Goal: Use online tool/utility: Utilize a website feature to perform a specific function

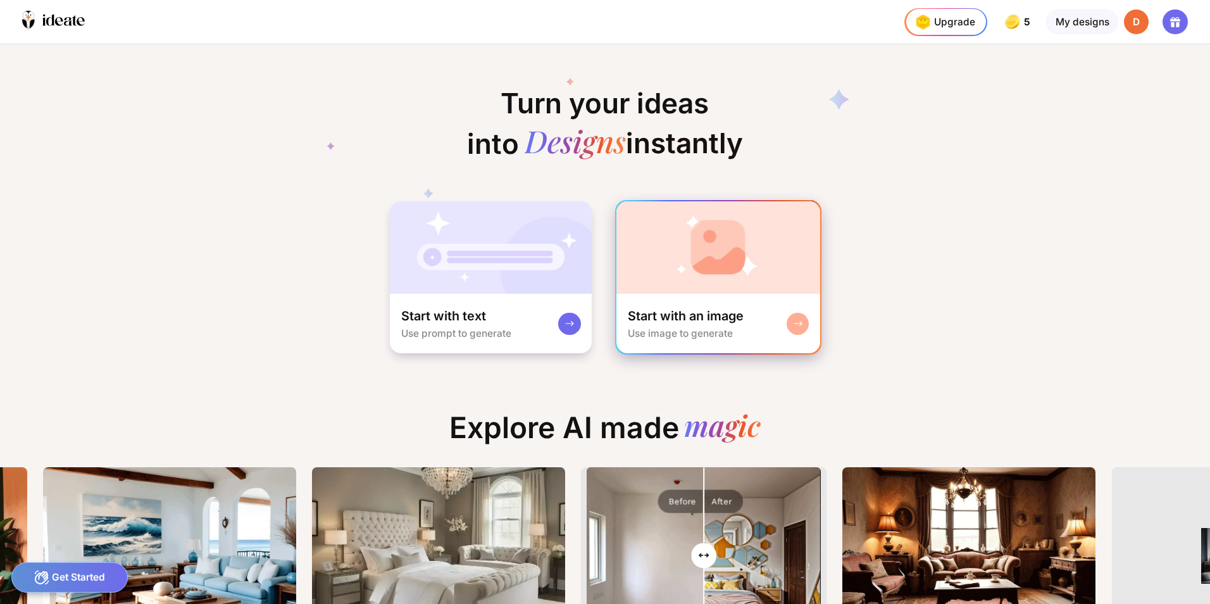
click at [706, 256] on img at bounding box center [717, 247] width 203 height 92
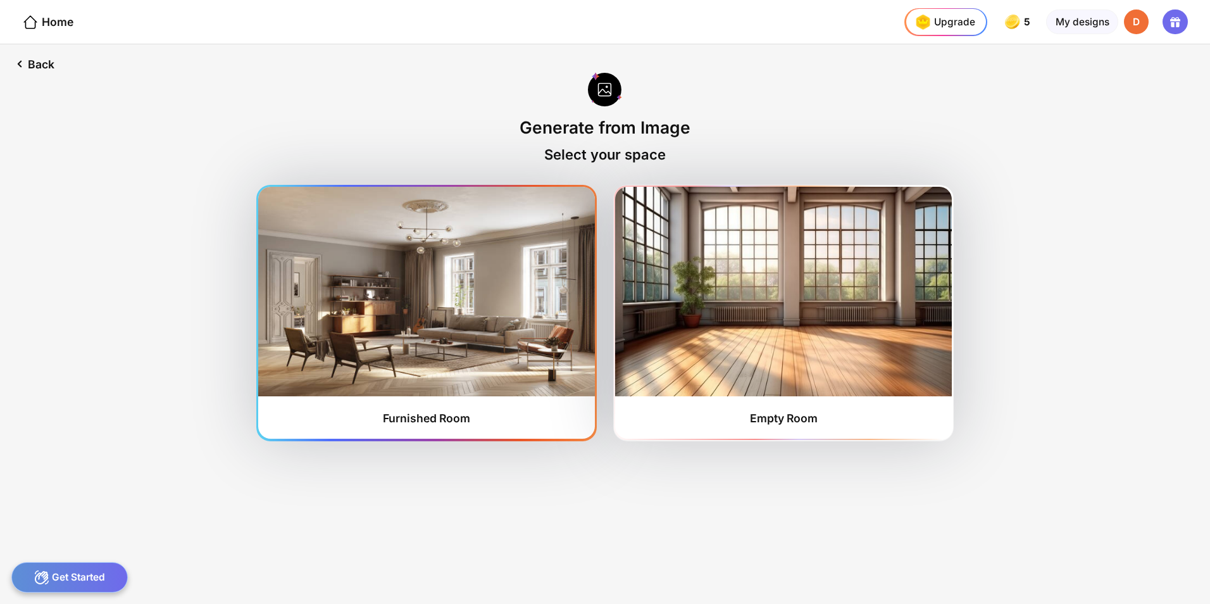
click at [392, 278] on img at bounding box center [426, 291] width 336 height 209
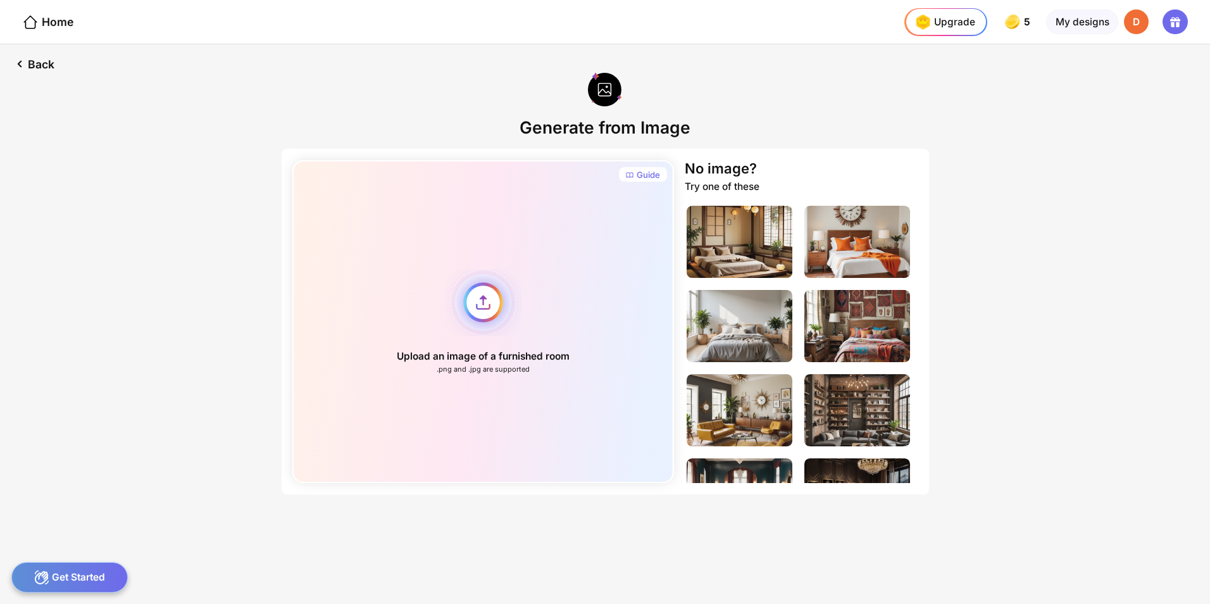
click at [476, 302] on div "Upload an image of a furnished room .png and .jpg are supported" at bounding box center [483, 321] width 382 height 323
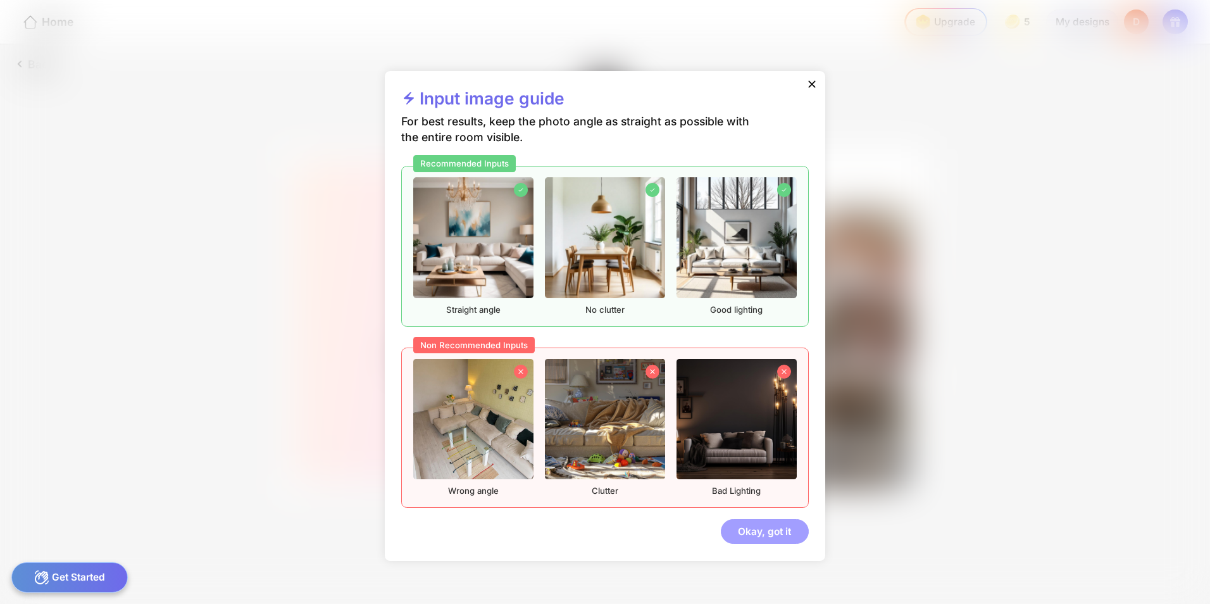
click at [770, 534] on div "Okay, got it" at bounding box center [765, 531] width 88 height 25
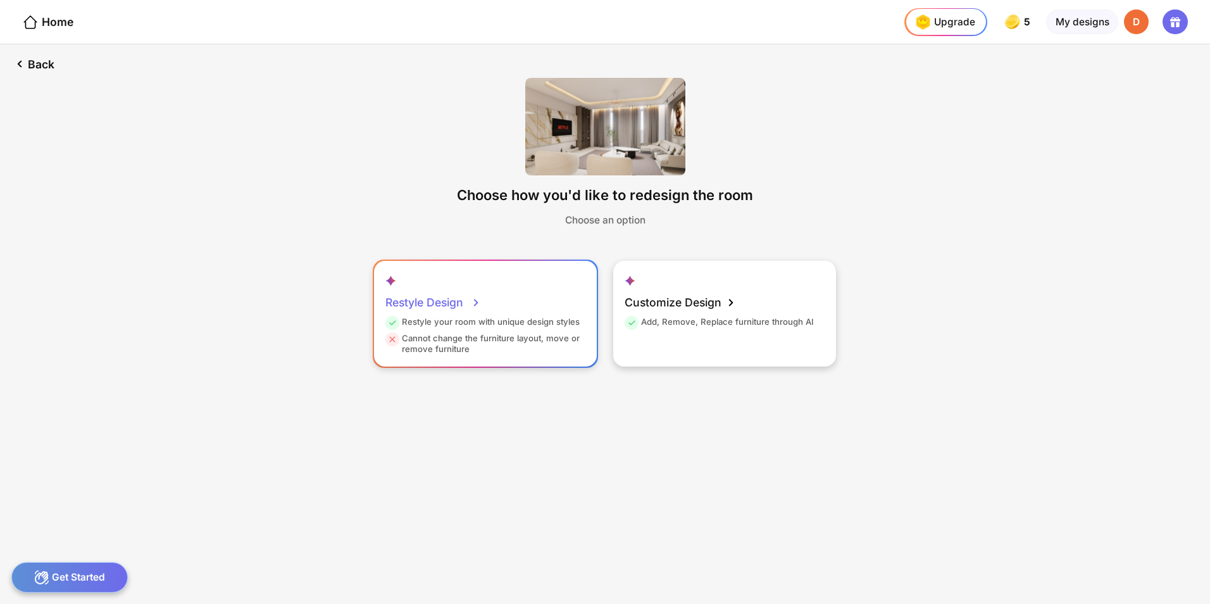
click at [443, 302] on div "Restyle Design" at bounding box center [433, 303] width 96 height 28
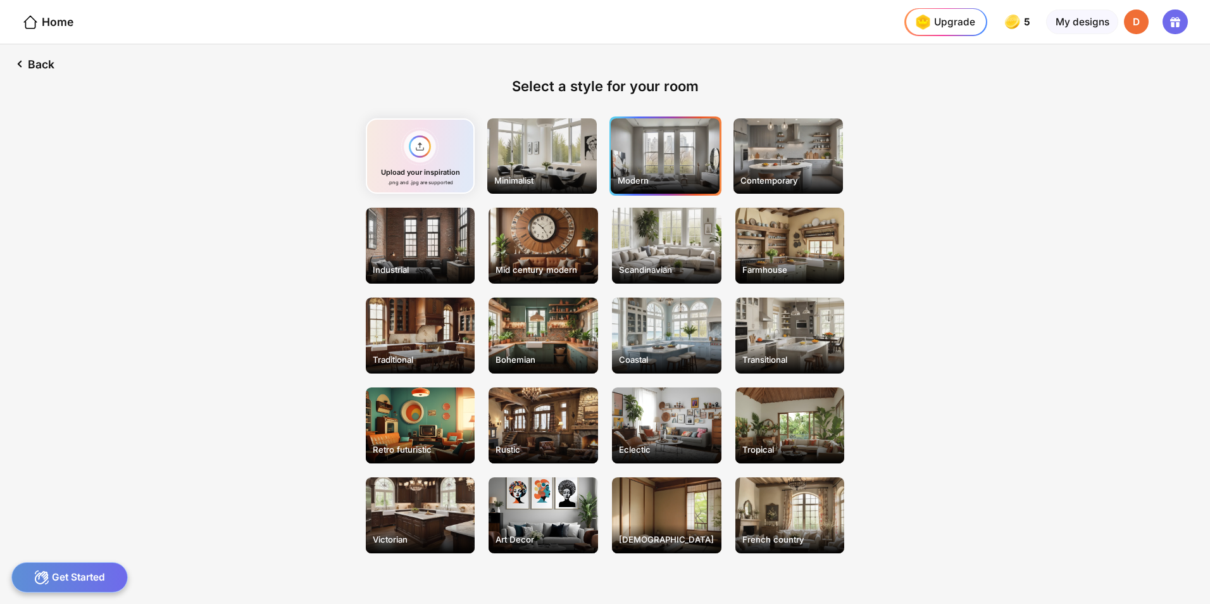
click at [649, 144] on div "Modern" at bounding box center [665, 156] width 109 height 76
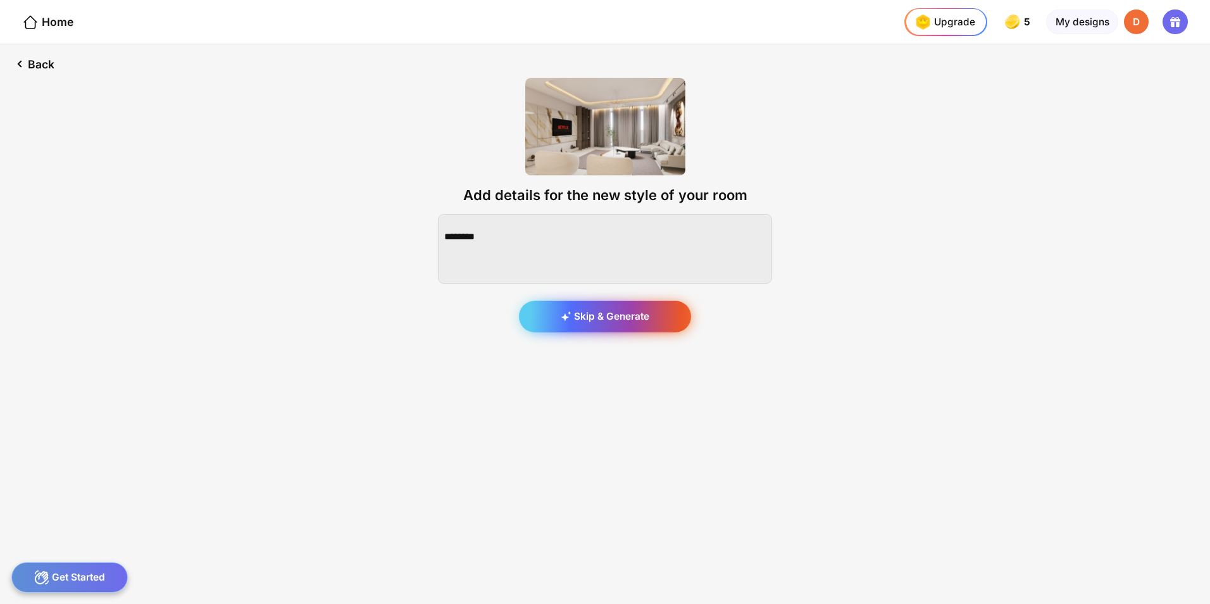
click at [601, 318] on div "Skip & Generate" at bounding box center [605, 317] width 173 height 32
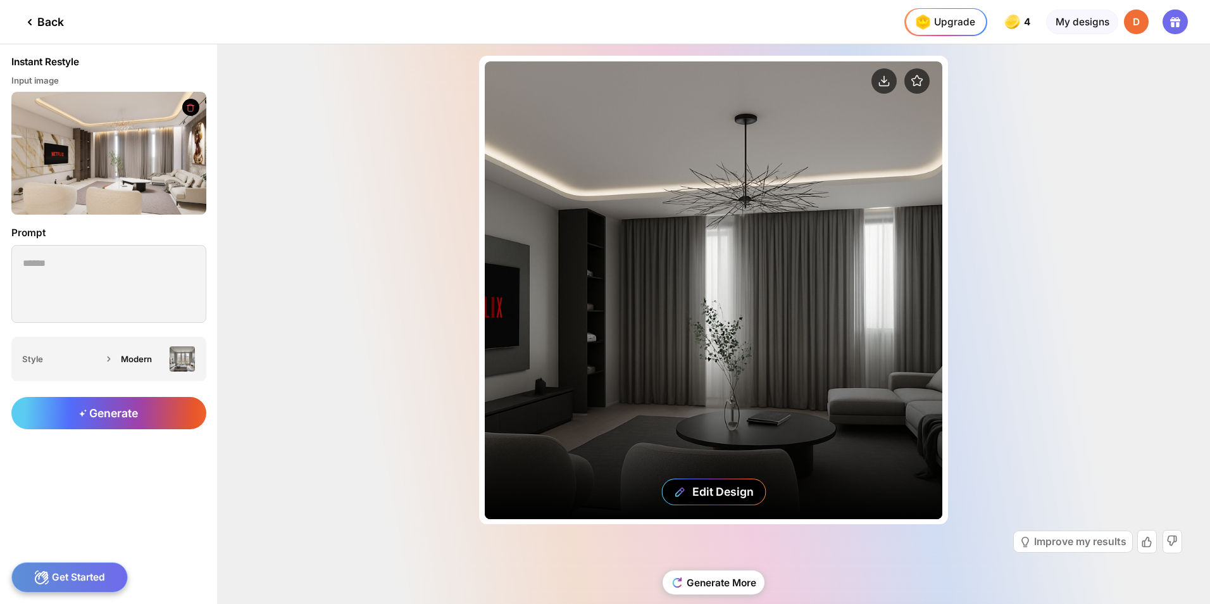
drag, startPoint x: 580, startPoint y: 306, endPoint x: 654, endPoint y: 310, distance: 74.8
click at [654, 310] on div "Edit Design" at bounding box center [714, 290] width 458 height 458
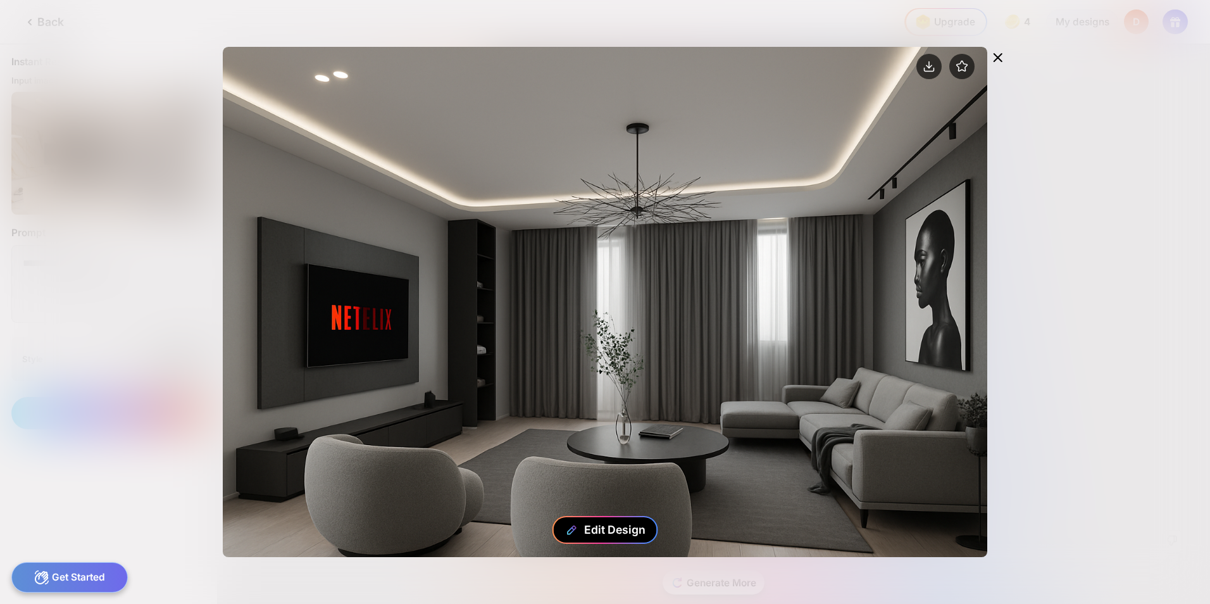
click at [614, 534] on div "Edit Design" at bounding box center [614, 529] width 61 height 13
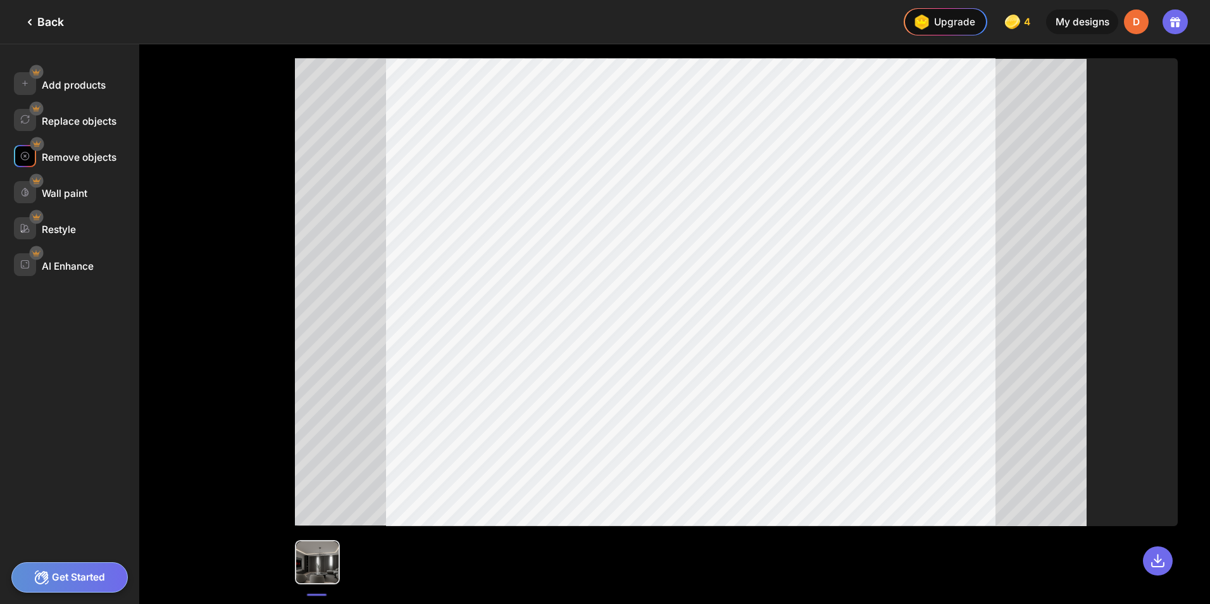
click at [89, 158] on div "Remove objects" at bounding box center [79, 157] width 75 height 12
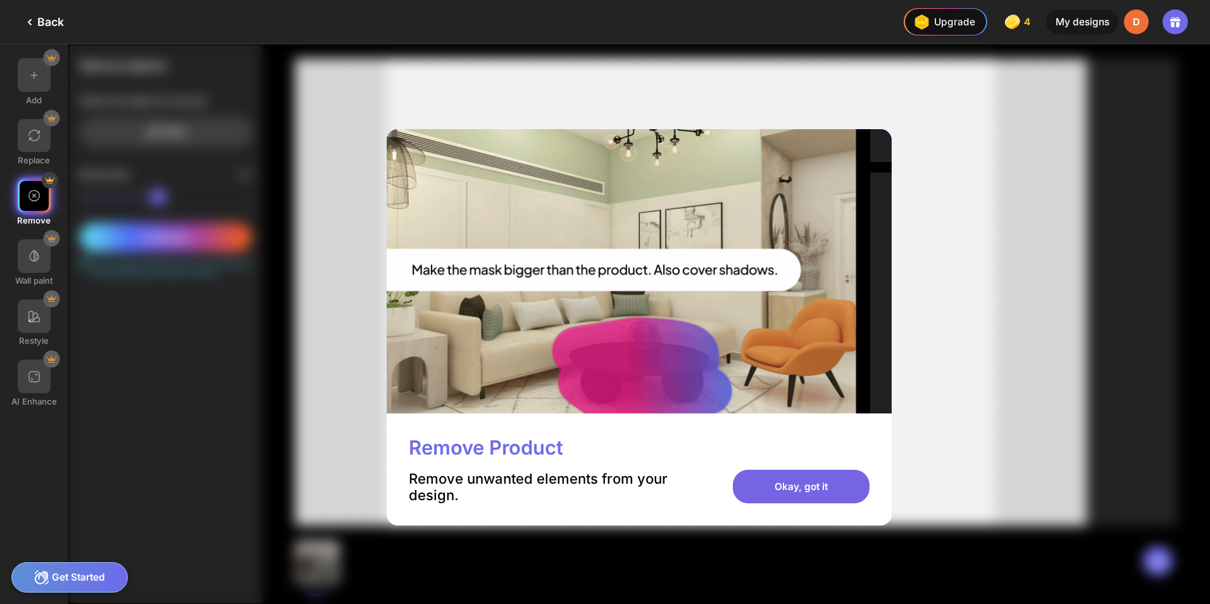
click at [788, 492] on div "Okay, got it" at bounding box center [801, 487] width 137 height 34
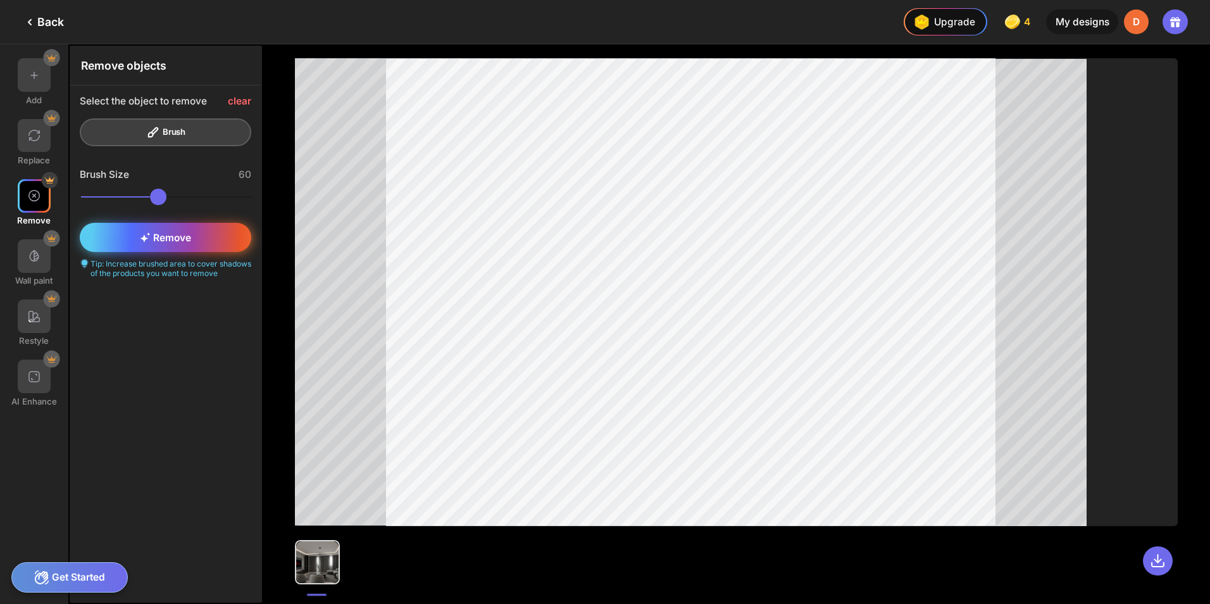
click at [166, 242] on span "Remove" at bounding box center [165, 238] width 51 height 12
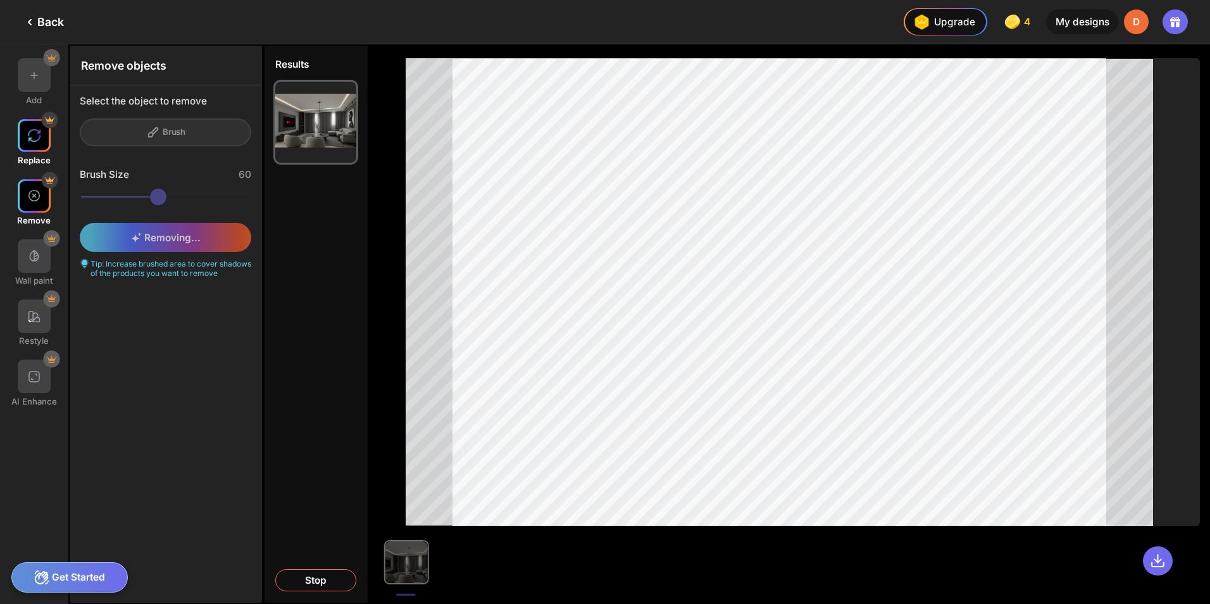
click at [29, 142] on div at bounding box center [35, 136] width 34 height 34
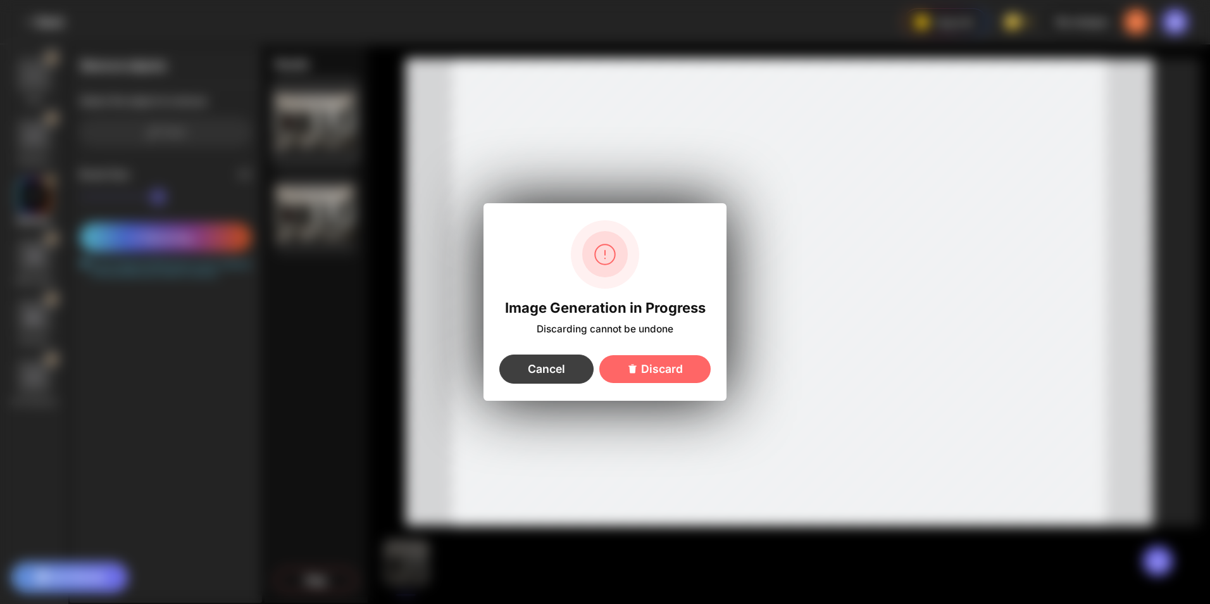
click at [560, 373] on div "Cancel" at bounding box center [546, 368] width 94 height 29
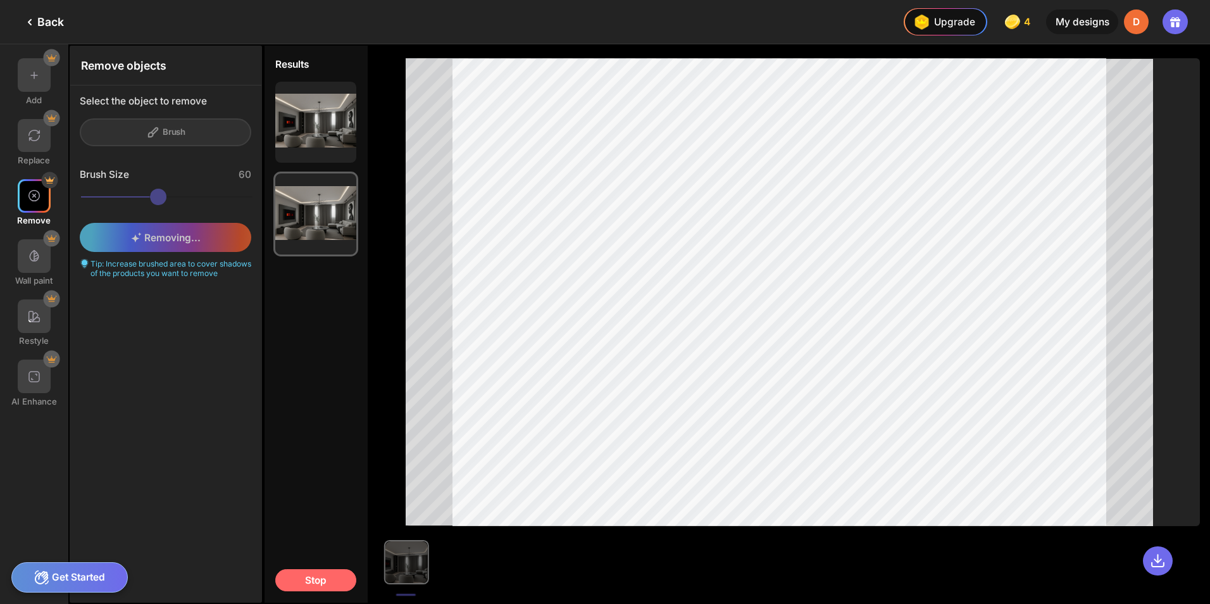
click at [299, 579] on div "Stop" at bounding box center [315, 580] width 81 height 22
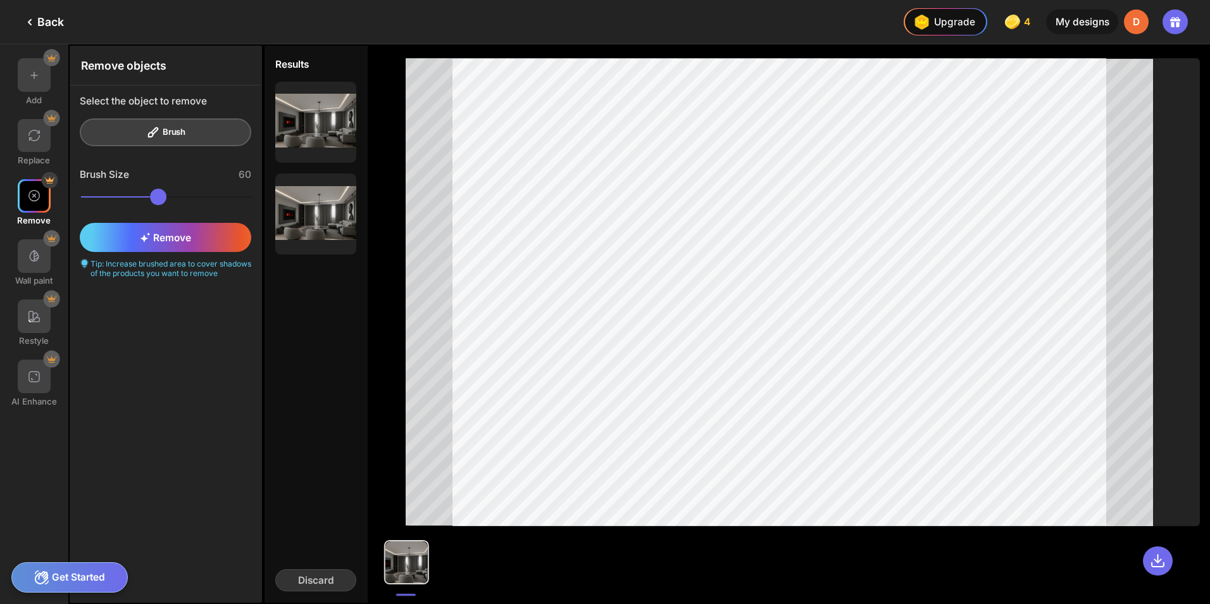
click at [65, 572] on div "Get Started" at bounding box center [69, 577] width 117 height 30
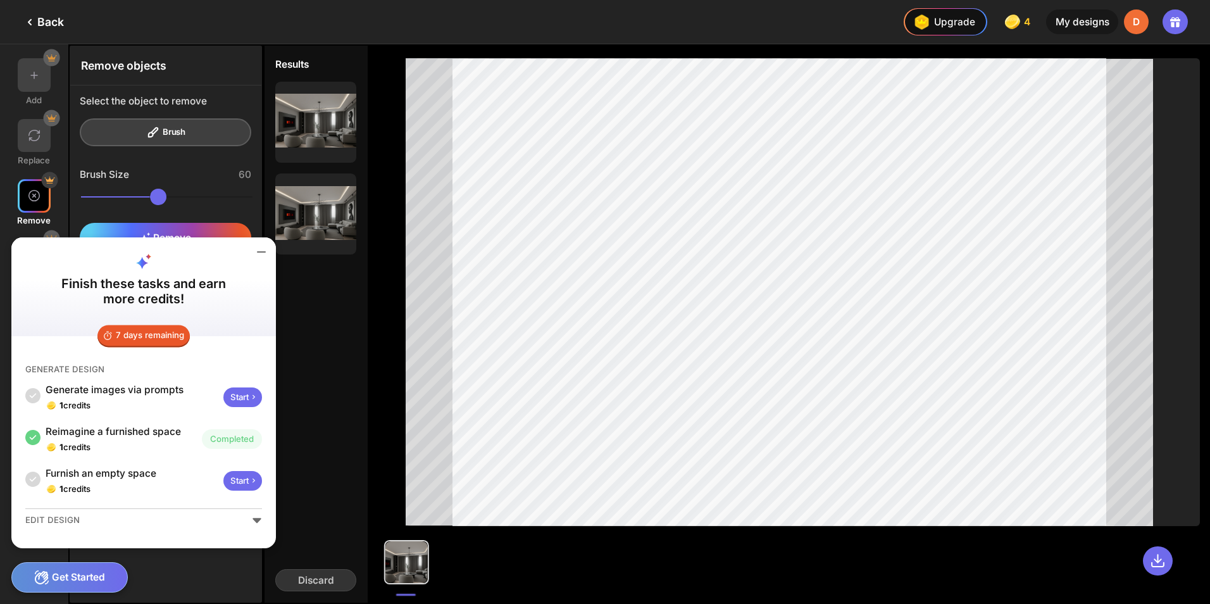
click at [327, 360] on div "Results Keep this Keep this Discard" at bounding box center [316, 324] width 106 height 560
click at [260, 252] on icon at bounding box center [262, 252] width 8 height 0
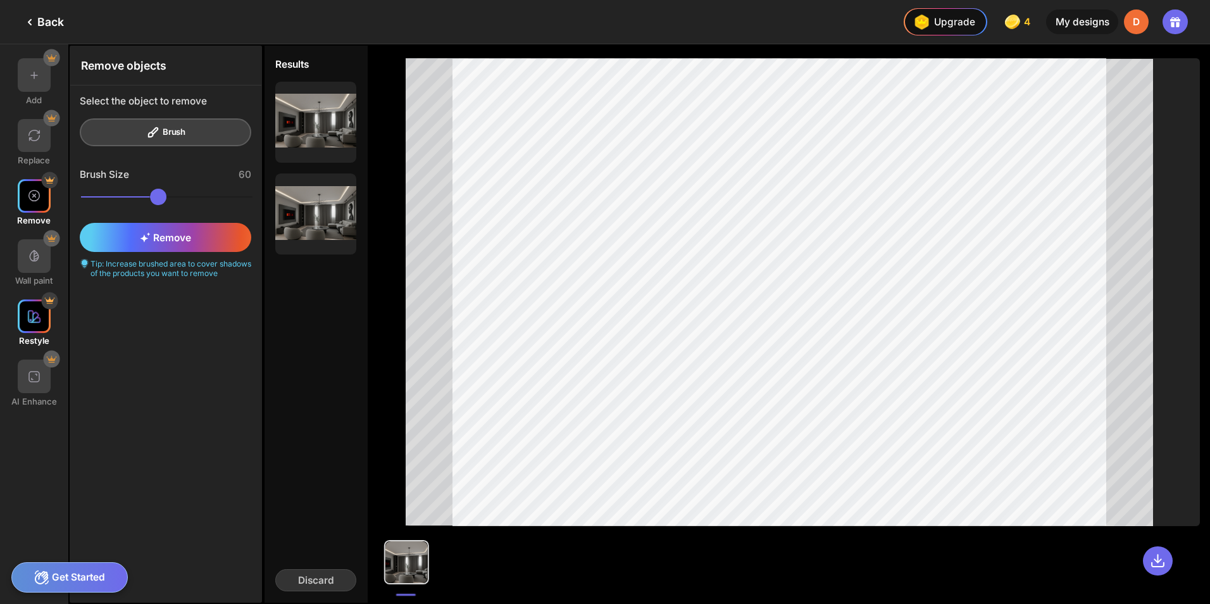
click at [37, 317] on img at bounding box center [34, 317] width 14 height 14
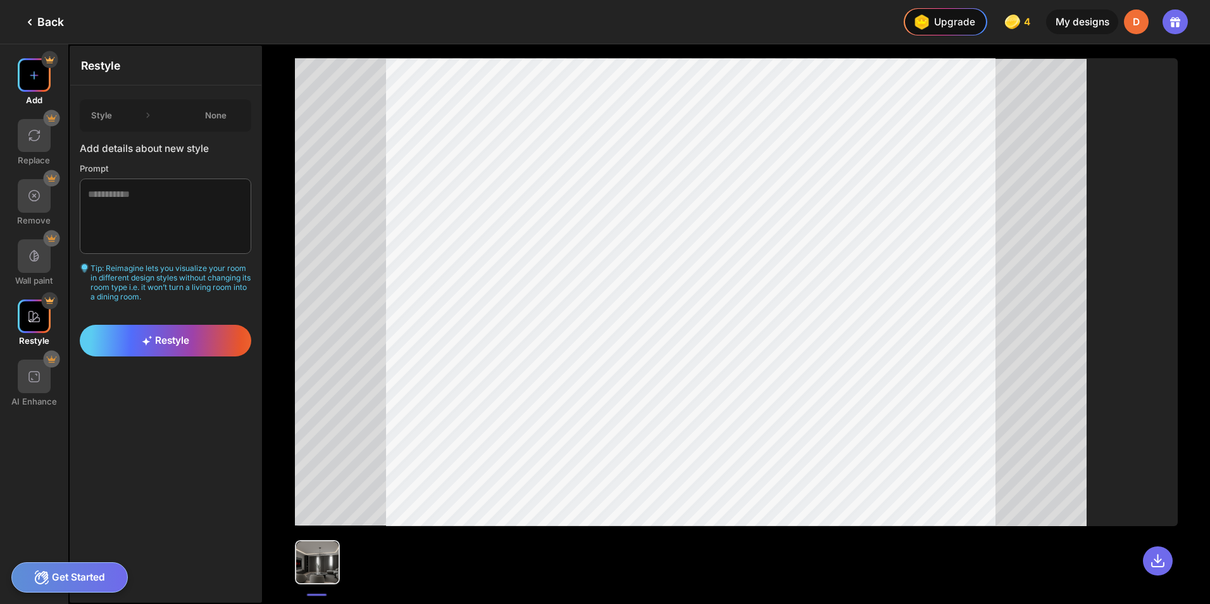
click at [31, 80] on img at bounding box center [34, 75] width 14 height 14
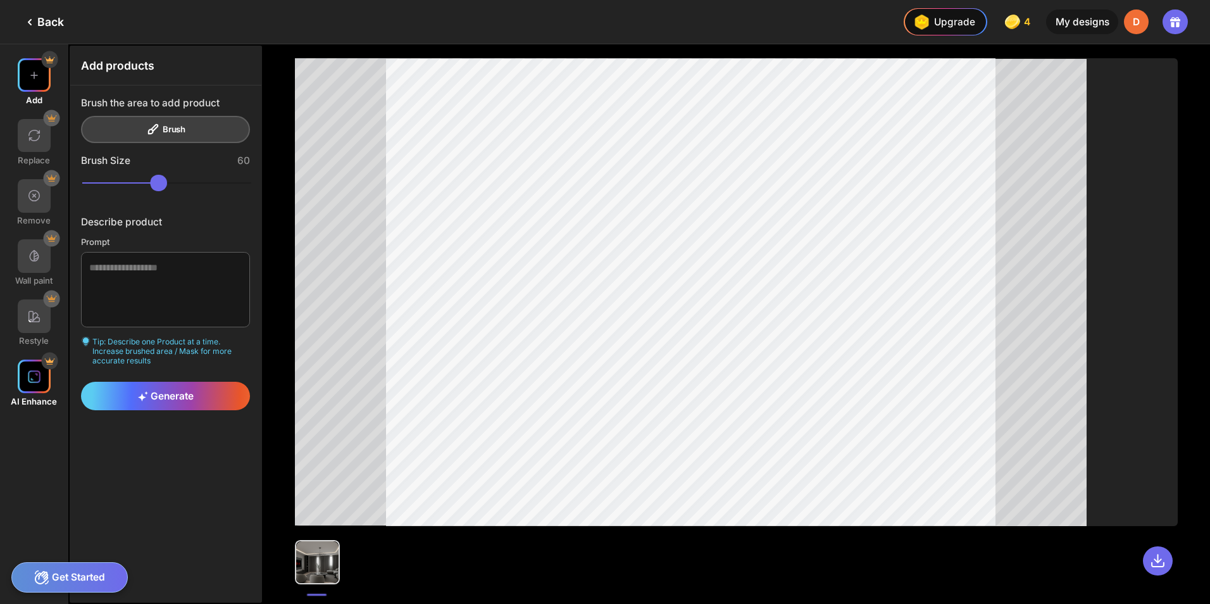
click at [34, 381] on img at bounding box center [34, 377] width 14 height 14
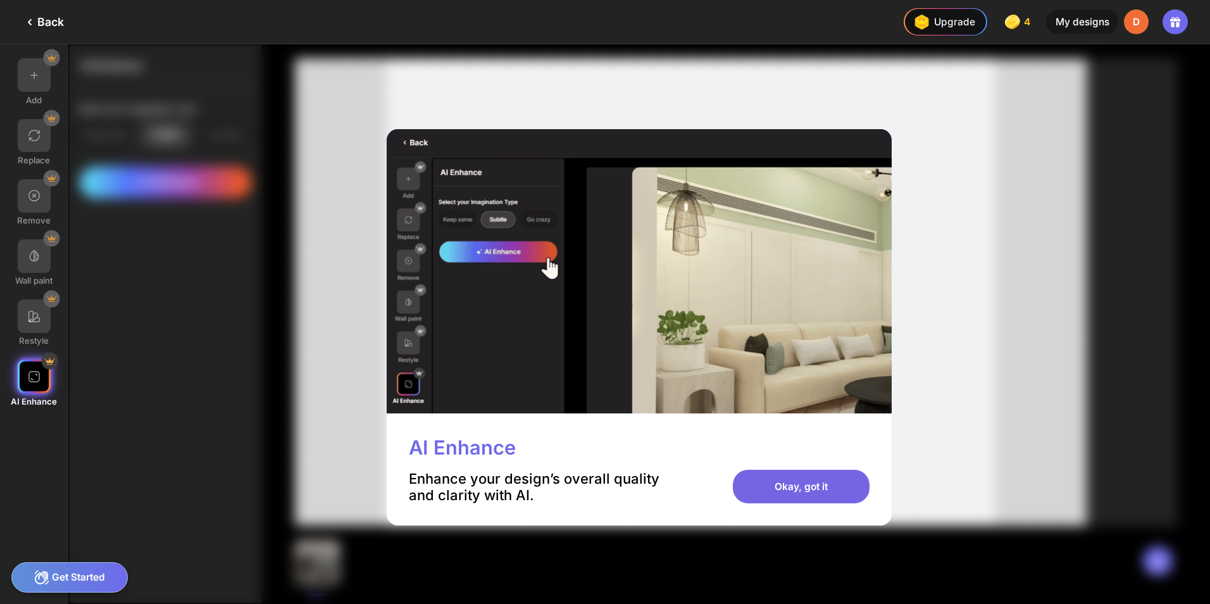
click at [808, 492] on div "Okay, got it" at bounding box center [801, 487] width 137 height 34
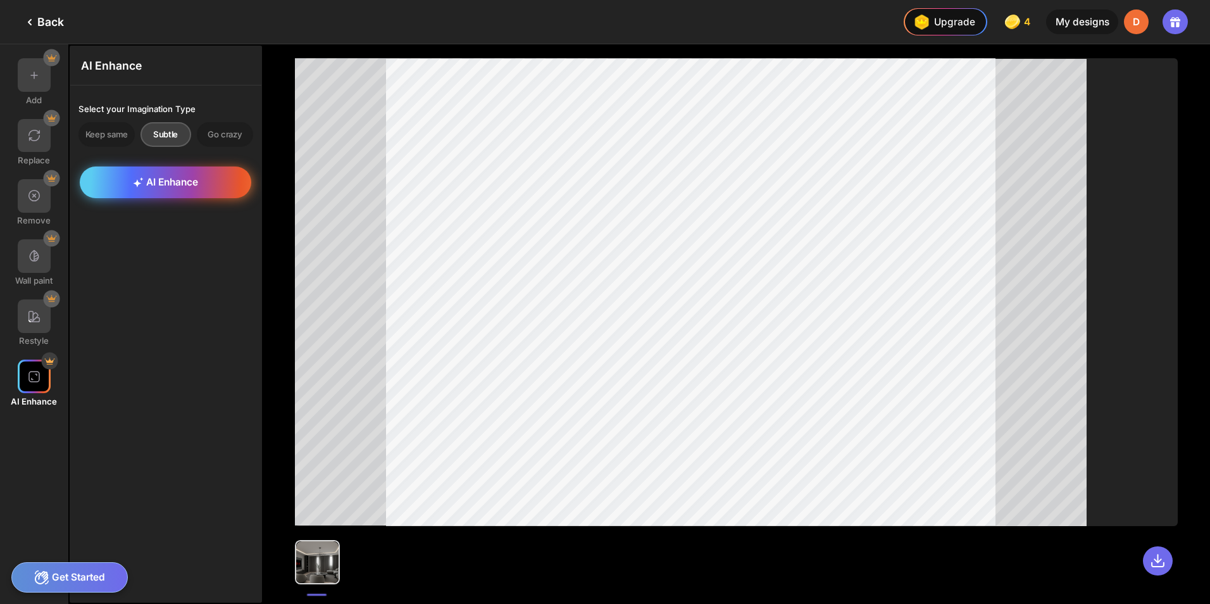
click at [168, 182] on span "AI Enhance" at bounding box center [165, 182] width 65 height 12
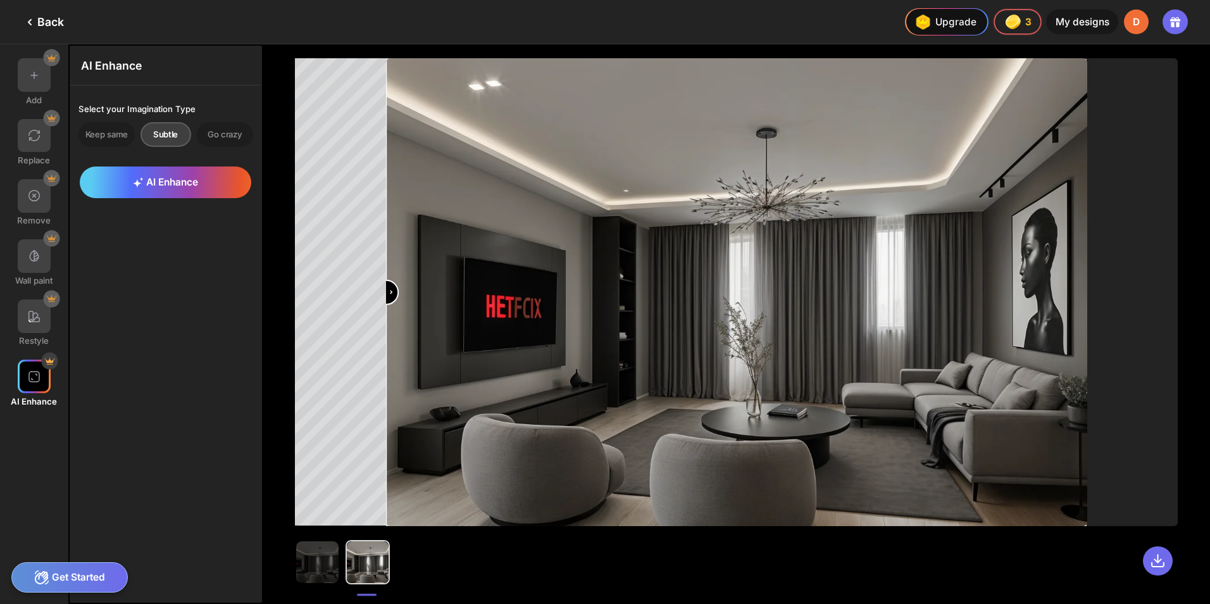
drag, startPoint x: 740, startPoint y: 300, endPoint x: 356, endPoint y: 265, distance: 385.8
click at [387, 265] on input "range" at bounding box center [736, 292] width 699 height 467
click at [233, 136] on div "Go crazy" at bounding box center [225, 134] width 56 height 25
click at [174, 178] on span "AI Enhance" at bounding box center [165, 182] width 65 height 12
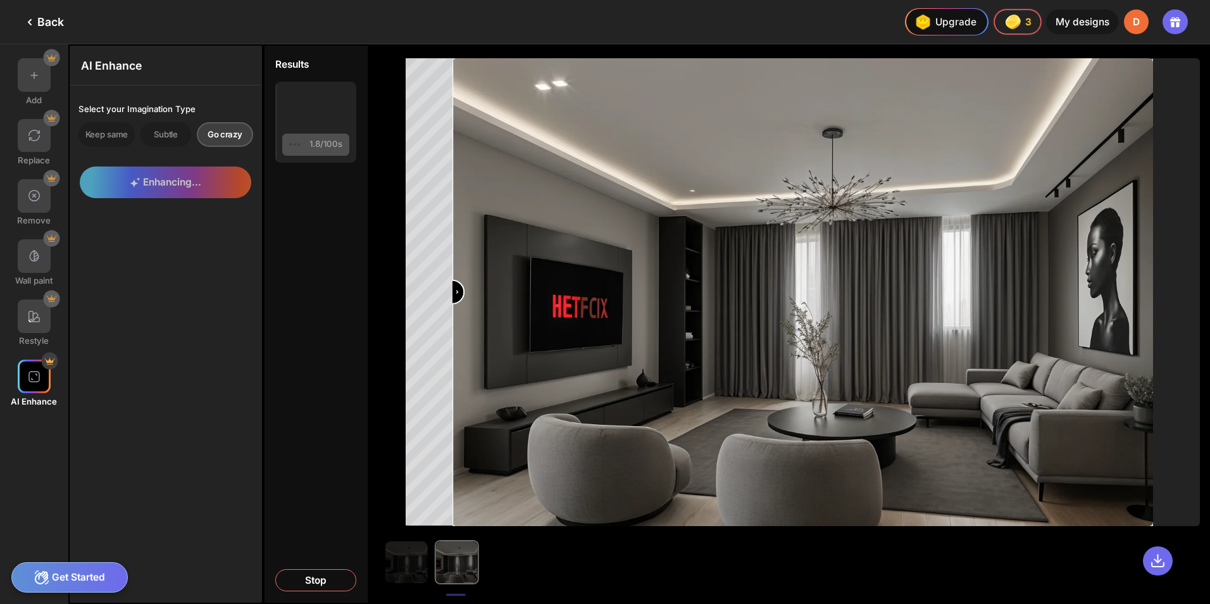
drag, startPoint x: 456, startPoint y: 294, endPoint x: 447, endPoint y: 315, distance: 22.7
click at [454, 315] on input "range" at bounding box center [803, 292] width 699 height 467
drag, startPoint x: 460, startPoint y: 293, endPoint x: 418, endPoint y: 308, distance: 44.5
click at [454, 308] on input "range" at bounding box center [803, 292] width 699 height 467
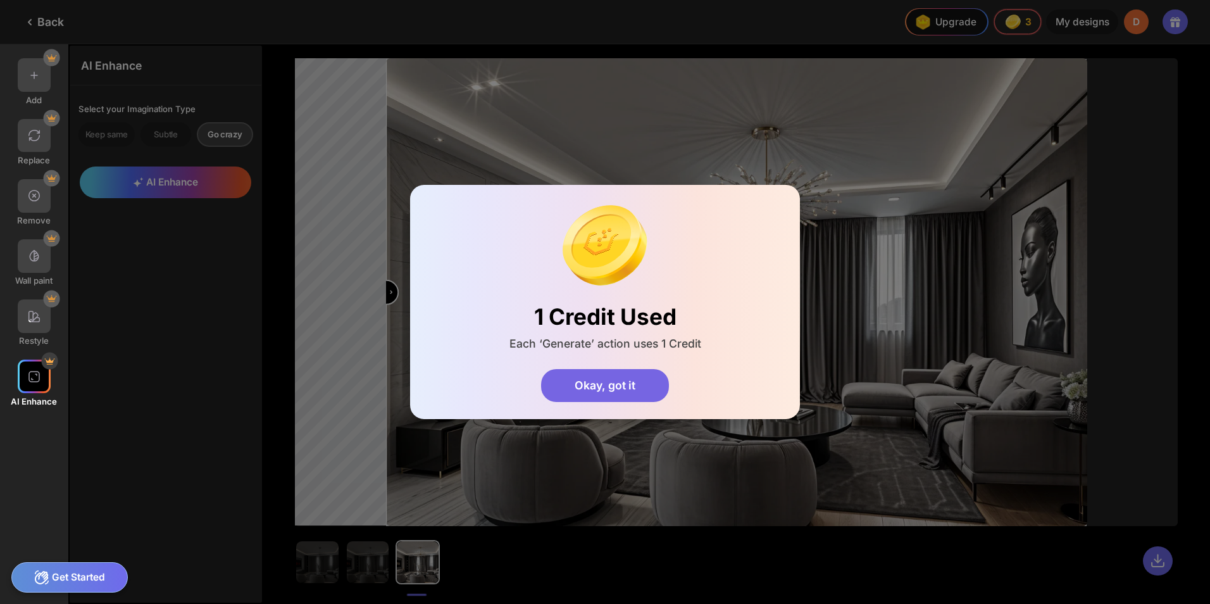
click at [607, 383] on div "Okay, got it" at bounding box center [605, 386] width 128 height 34
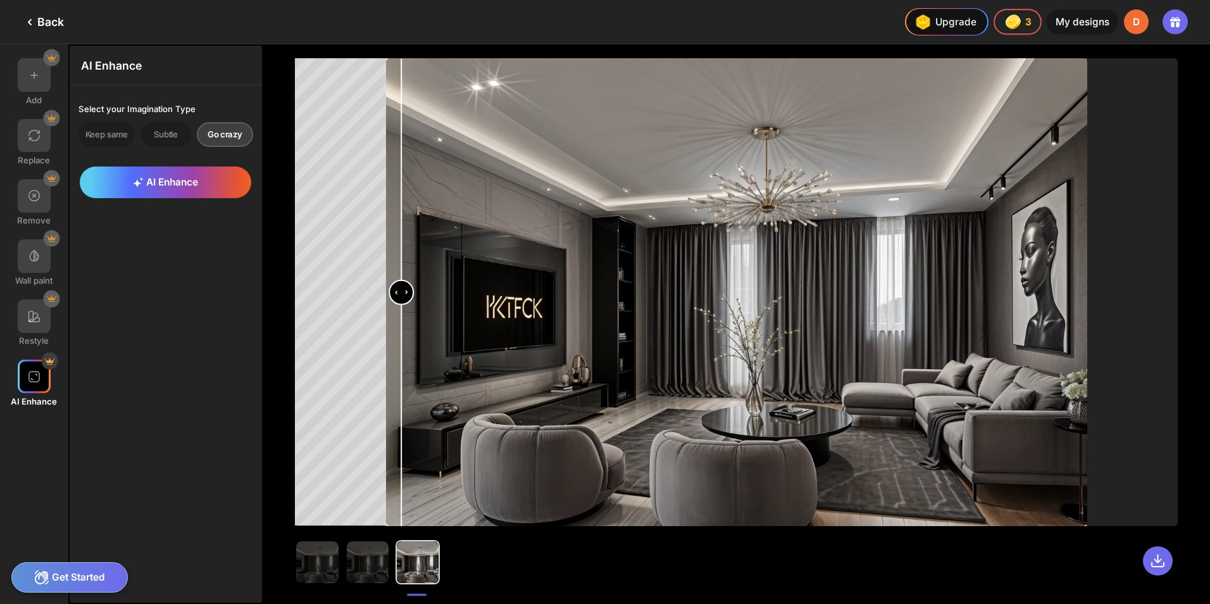
type input "*"
drag, startPoint x: 393, startPoint y: 298, endPoint x: 339, endPoint y: 308, distance: 54.7
click at [387, 308] on input "range" at bounding box center [736, 292] width 699 height 467
click at [27, 257] on img at bounding box center [34, 256] width 14 height 14
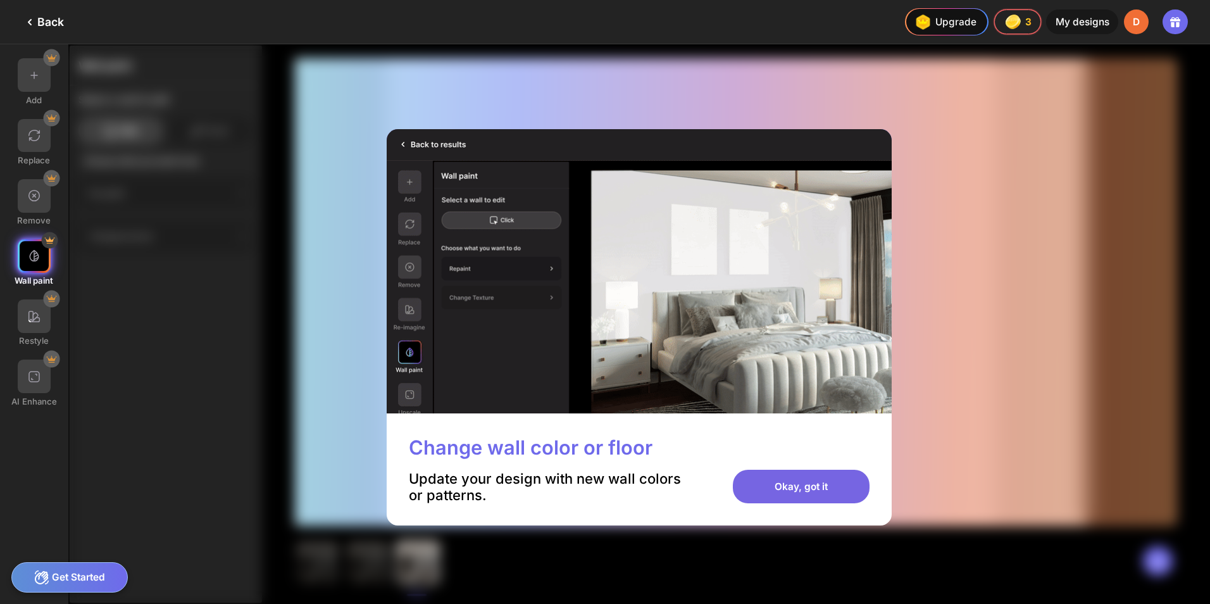
click at [799, 492] on div "Okay, got it" at bounding box center [801, 487] width 137 height 34
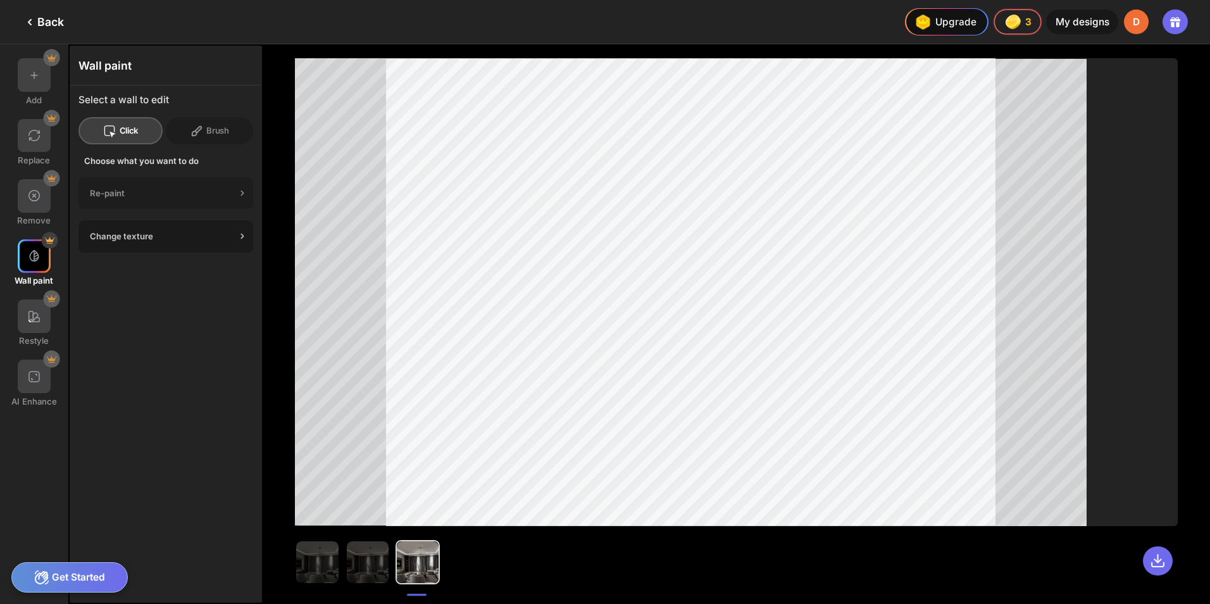
click at [243, 239] on icon at bounding box center [242, 236] width 13 height 13
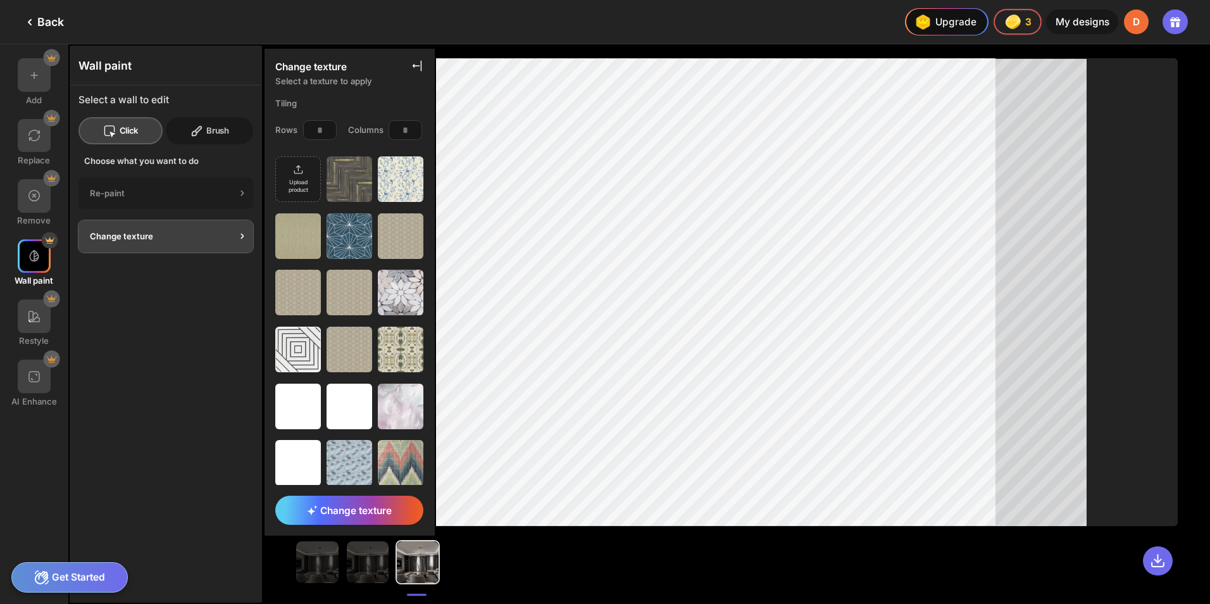
click at [215, 132] on div "Brush" at bounding box center [209, 131] width 87 height 28
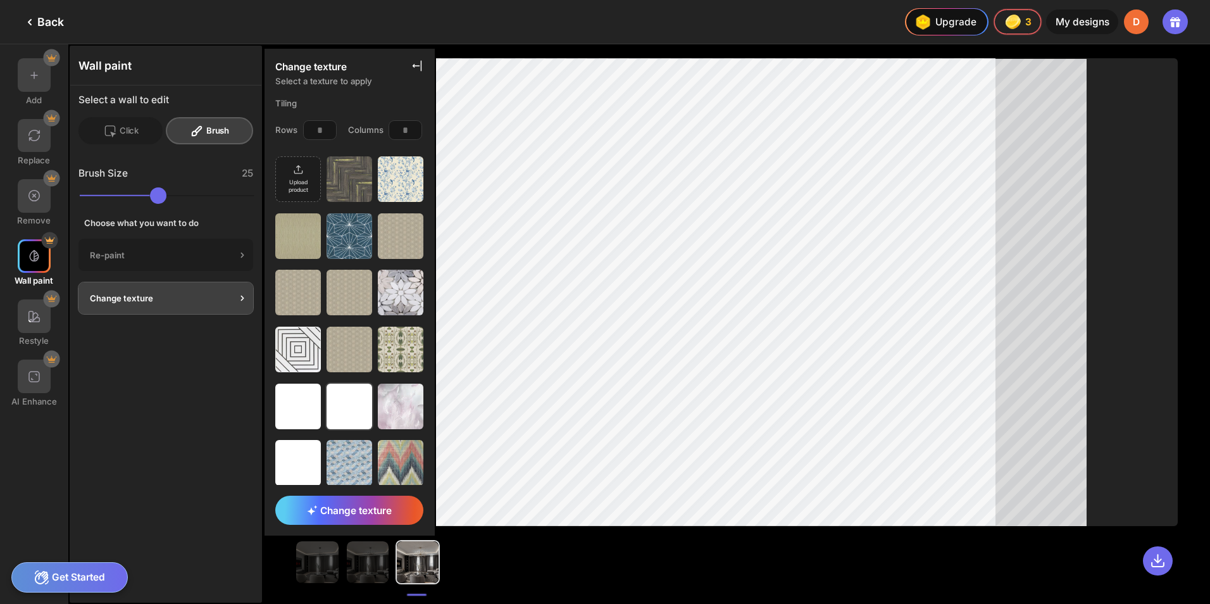
click at [346, 405] on img at bounding box center [350, 407] width 46 height 46
click at [360, 507] on span "Change texture" at bounding box center [349, 510] width 85 height 12
click at [350, 512] on span "Change texture" at bounding box center [349, 510] width 85 height 12
click at [418, 63] on icon at bounding box center [417, 65] width 13 height 13
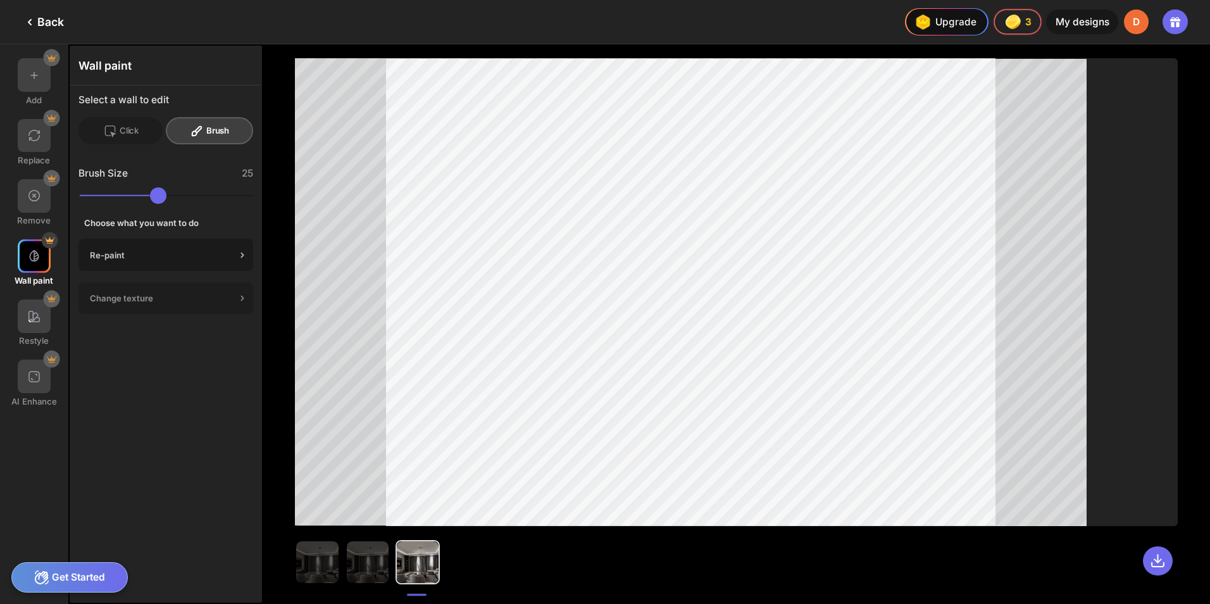
click at [237, 254] on icon at bounding box center [242, 255] width 13 height 13
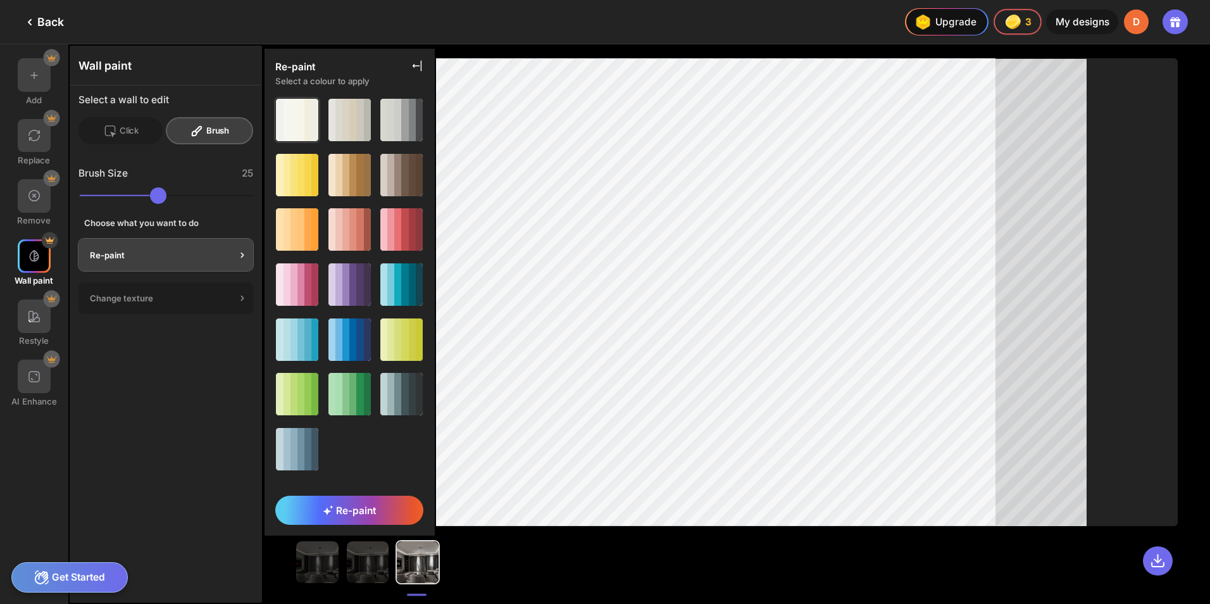
click at [297, 115] on div at bounding box center [300, 120] width 7 height 42
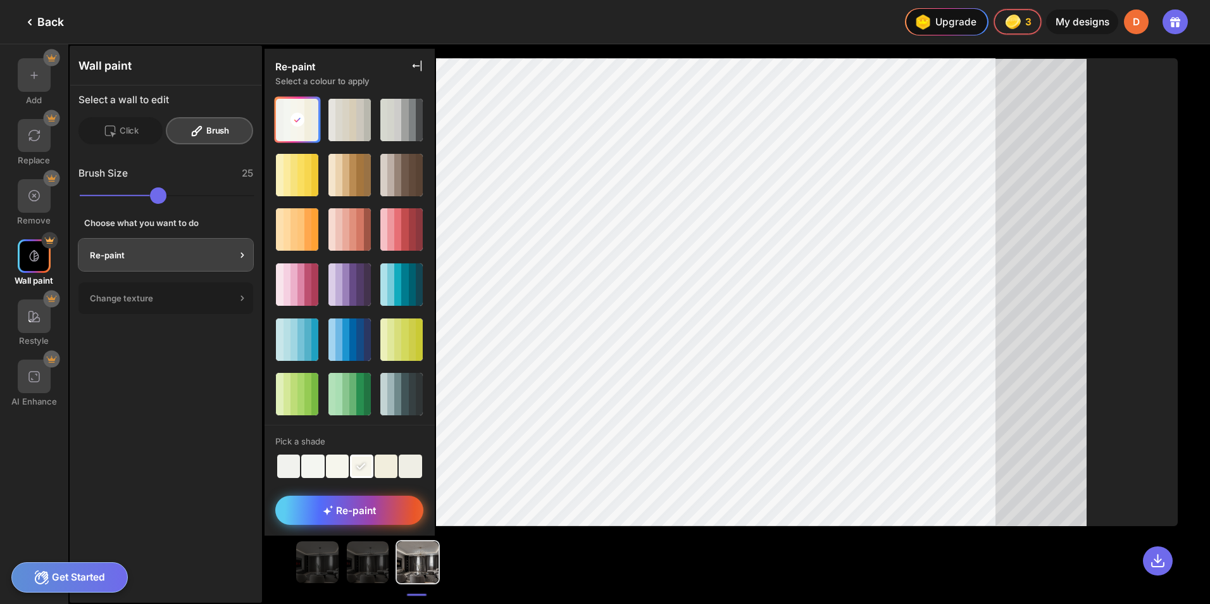
click at [342, 513] on span "Re-paint" at bounding box center [349, 510] width 53 height 12
click at [418, 65] on icon at bounding box center [417, 65] width 13 height 13
